Goal: Transaction & Acquisition: Subscribe to service/newsletter

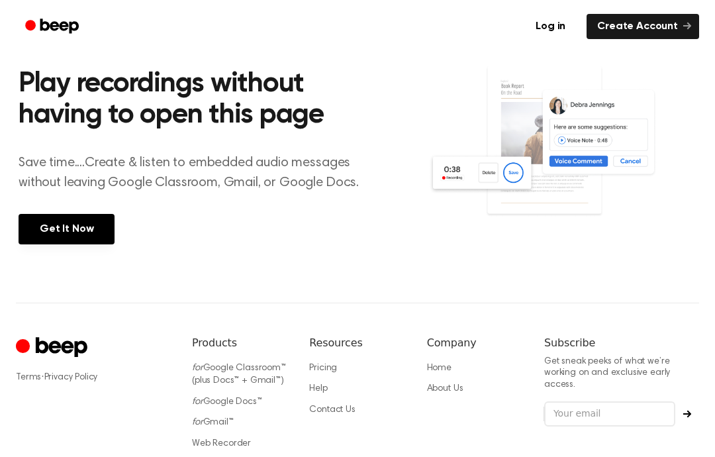
scroll to position [242, 0]
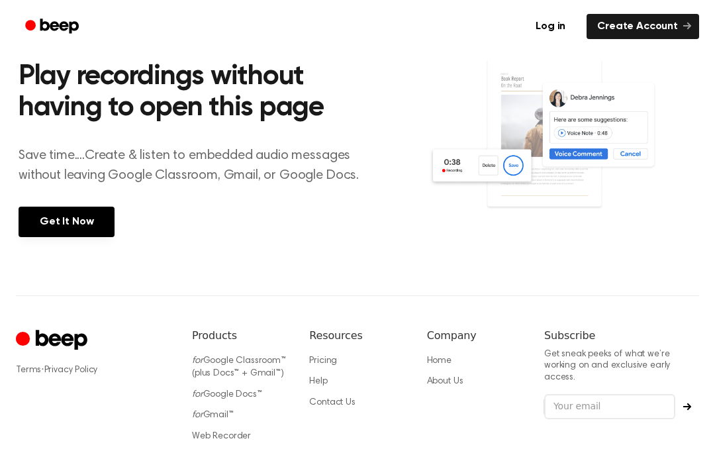
click at [576, 97] on img at bounding box center [562, 147] width 268 height 178
click at [447, 306] on div "Terms · Privacy Policy Products for Google Classroom™ (plus Docs™ + Gmail™) for…" at bounding box center [357, 388] width 683 height 187
click at [447, 305] on div "Terms · Privacy Policy Products for Google Classroom™ (plus Docs™ + Gmail™) for…" at bounding box center [357, 388] width 683 height 187
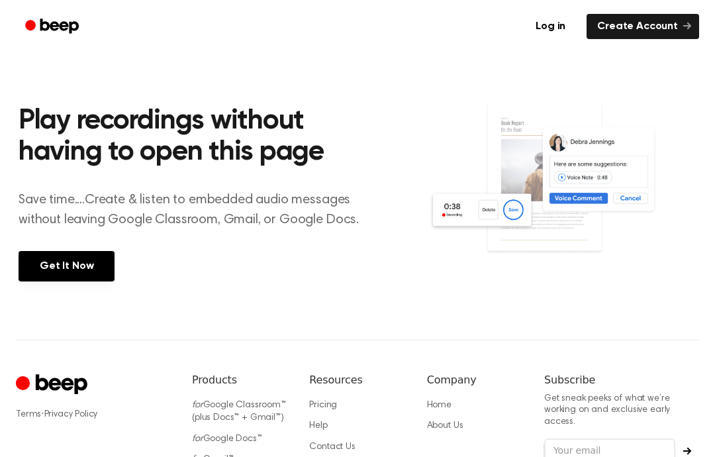
click at [45, 265] on link "Get It Now" at bounding box center [67, 266] width 96 height 30
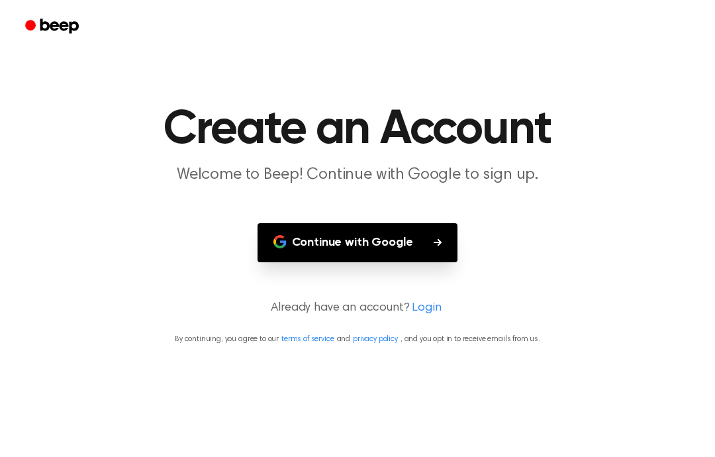
click at [428, 223] on button "Continue with Google" at bounding box center [358, 242] width 201 height 39
click at [427, 106] on h1 "Create an Account" at bounding box center [358, 130] width 678 height 48
click at [297, 238] on button "Continue with Google" at bounding box center [358, 242] width 201 height 39
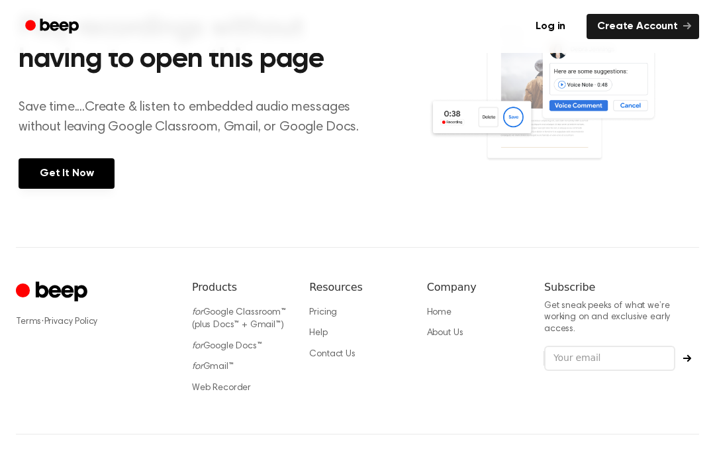
scroll to position [289, 0]
click at [593, 123] on img at bounding box center [562, 99] width 268 height 178
click at [589, 110] on img at bounding box center [562, 99] width 268 height 178
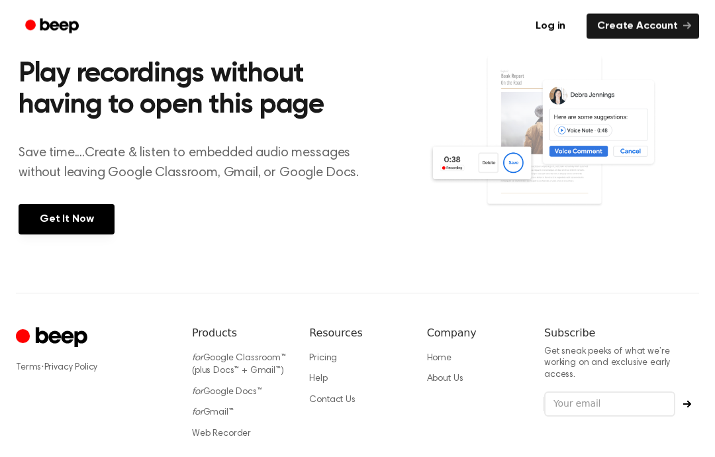
scroll to position [273, 0]
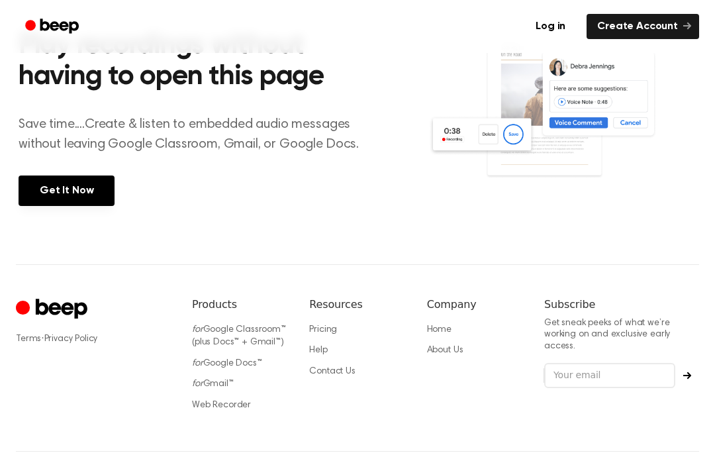
click at [391, 176] on div "Play recordings without having to open this page Save time....Create & listen t…" at bounding box center [224, 116] width 410 height 234
click at [390, 176] on div "Play recordings without having to open this page Save time....Create & listen t…" at bounding box center [224, 116] width 410 height 234
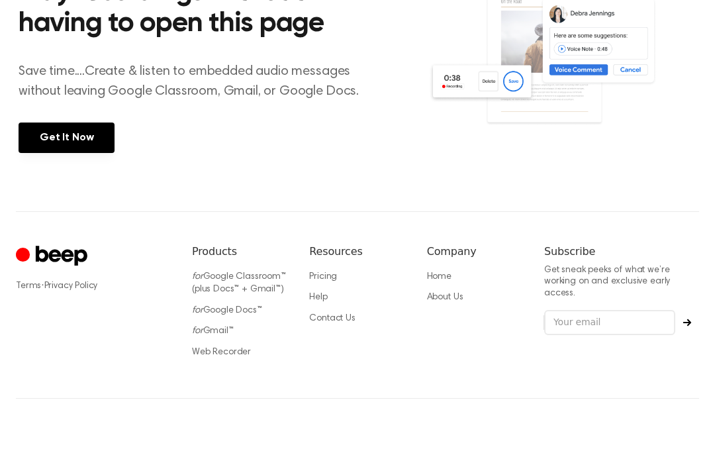
click at [436, 264] on div "Terms · Privacy Policy Products for Google Classroom™ (plus Docs™ + Gmail™) for…" at bounding box center [357, 357] width 683 height 187
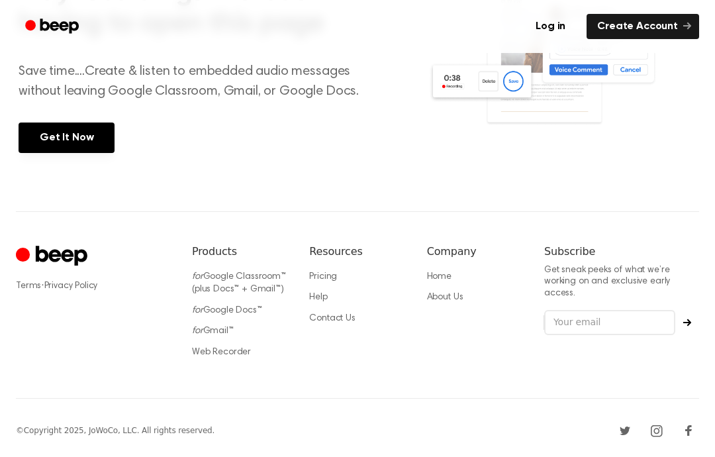
click at [454, 150] on img at bounding box center [562, 63] width 268 height 178
click at [536, 216] on div "Terms · Privacy Policy Products for Google Classroom™ (plus Docs™ + Gmail™) for…" at bounding box center [357, 304] width 683 height 187
click at [570, 223] on div "Terms · Privacy Policy Products for Google Classroom™ (plus Docs™ + Gmail™) for…" at bounding box center [357, 304] width 683 height 187
click at [542, 150] on img at bounding box center [562, 63] width 268 height 178
click at [544, 152] on section "Play recordings without having to open this page Save time....Create & listen t…" at bounding box center [358, 62] width 678 height 298
